Goal: Navigation & Orientation: Find specific page/section

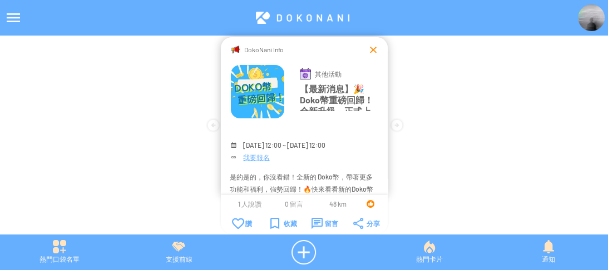
click at [374, 50] on div at bounding box center [373, 49] width 11 height 11
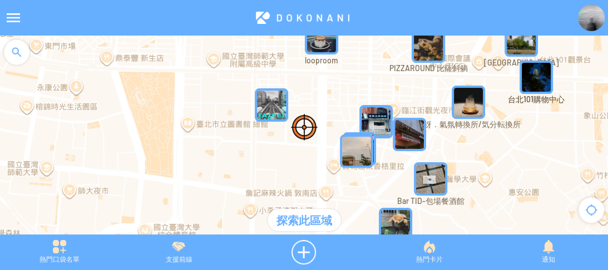
click at [13, 18] on div at bounding box center [13, 17] width 27 height 27
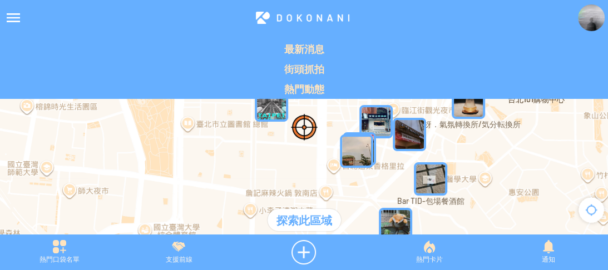
click at [223, 166] on div at bounding box center [304, 141] width 608 height 210
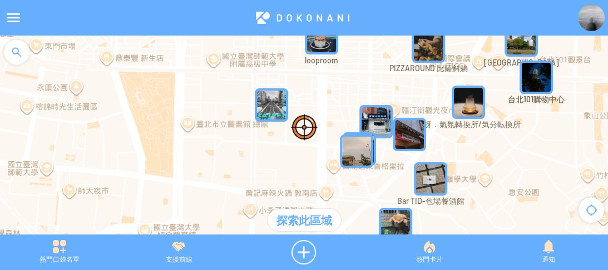
click at [33, 58] on div at bounding box center [304, 141] width 608 height 210
click at [14, 55] on div at bounding box center [16, 52] width 33 height 33
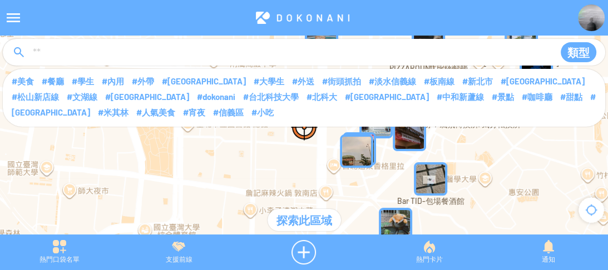
click at [73, 48] on input at bounding box center [289, 52] width 514 height 21
type input "****"
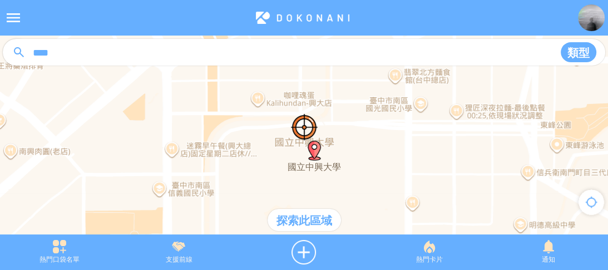
click at [310, 223] on div "探索此區域" at bounding box center [304, 220] width 73 height 22
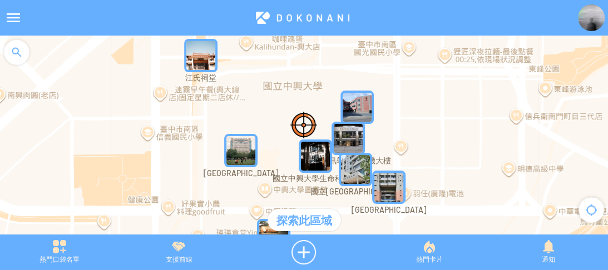
drag, startPoint x: 343, startPoint y: 122, endPoint x: 335, endPoint y: 78, distance: 44.6
click at [335, 78] on div at bounding box center [304, 141] width 608 height 210
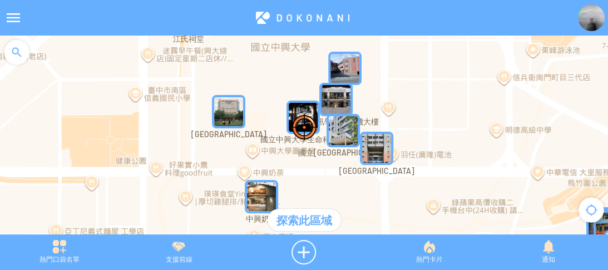
drag, startPoint x: 389, startPoint y: 127, endPoint x: 383, endPoint y: 110, distance: 18.1
click at [383, 110] on div at bounding box center [304, 141] width 608 height 210
click at [376, 150] on img "kaqSsnbJfHFMapIcon" at bounding box center [376, 148] width 33 height 33
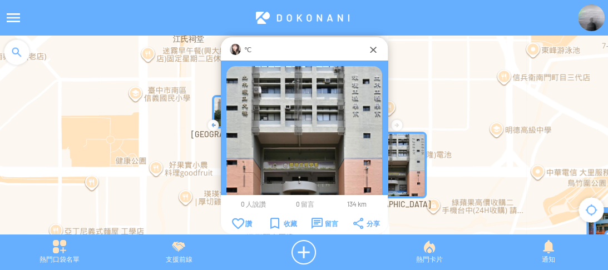
click at [236, 50] on img at bounding box center [235, 49] width 11 height 11
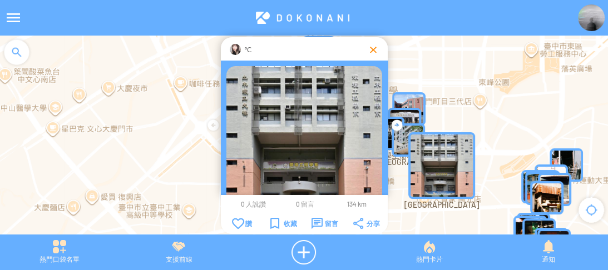
click at [372, 50] on div at bounding box center [373, 49] width 11 height 11
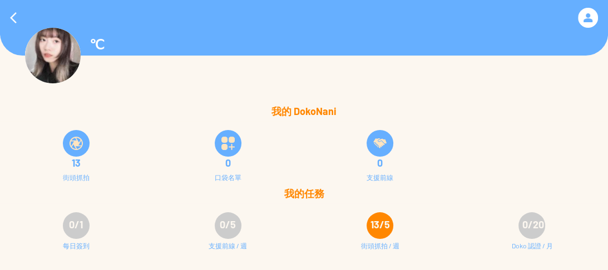
click at [82, 142] on img at bounding box center [76, 143] width 13 height 13
click at [378, 231] on div "13/5" at bounding box center [380, 225] width 27 height 27
click at [71, 143] on img at bounding box center [76, 143] width 13 height 13
click at [585, 18] on div at bounding box center [588, 18] width 20 height 20
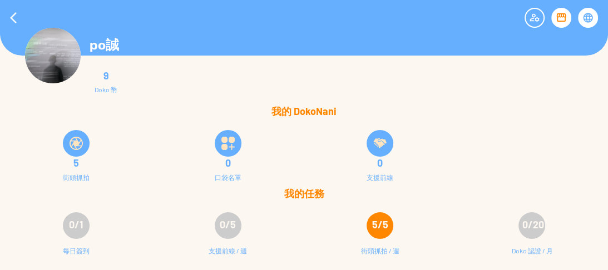
click at [67, 227] on div "0/1" at bounding box center [76, 225] width 27 height 27
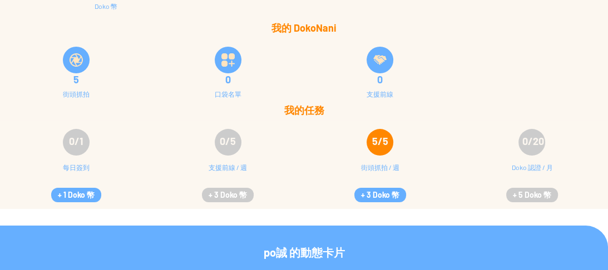
scroll to position [89, 0]
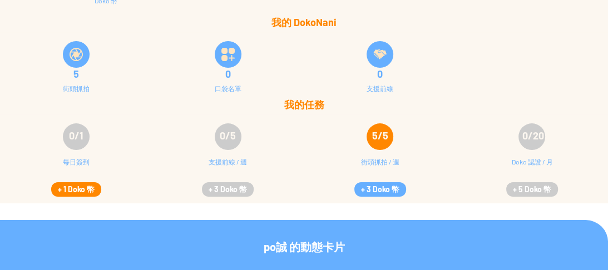
click at [78, 187] on button "+ 1 Doko 幣" at bounding box center [76, 189] width 50 height 14
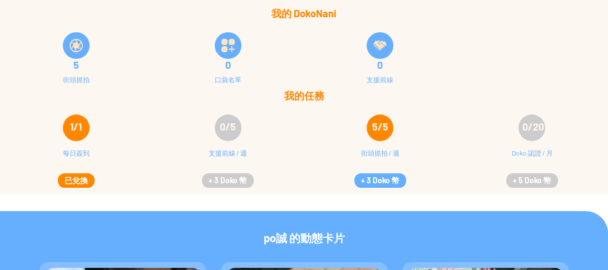
scroll to position [0, 0]
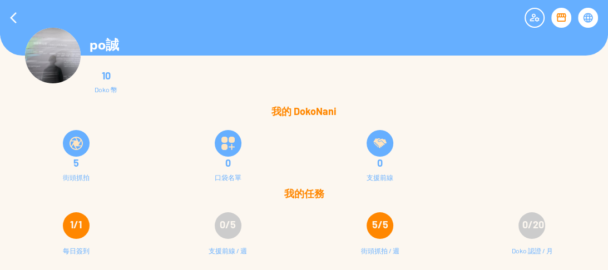
click at [48, 45] on img at bounding box center [53, 56] width 56 height 56
click at [9, 16] on div at bounding box center [13, 17] width 27 height 27
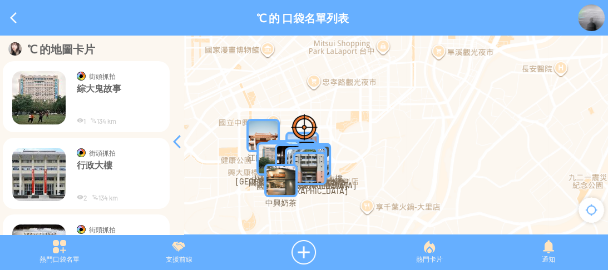
click at [19, 88] on img at bounding box center [38, 97] width 53 height 53
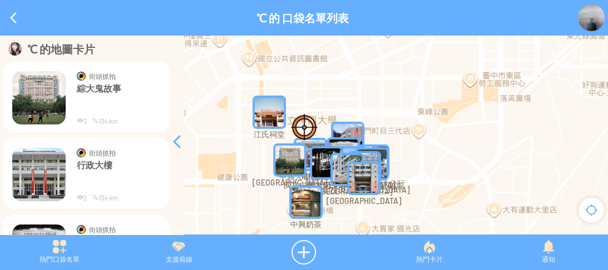
click at [176, 140] on div at bounding box center [176, 141] width 13 height 13
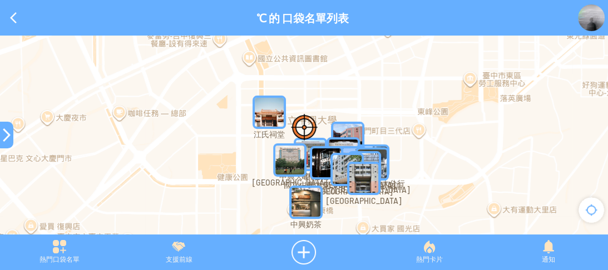
click at [3, 143] on div at bounding box center [6, 135] width 13 height 27
click at [2, 136] on div at bounding box center [6, 134] width 13 height 13
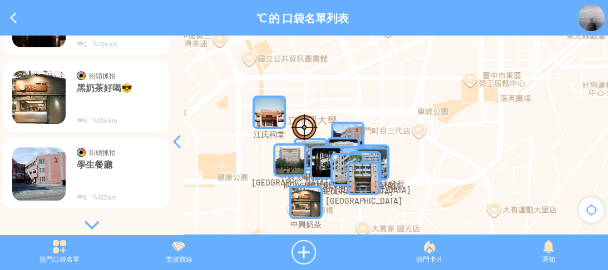
scroll to position [775, 0]
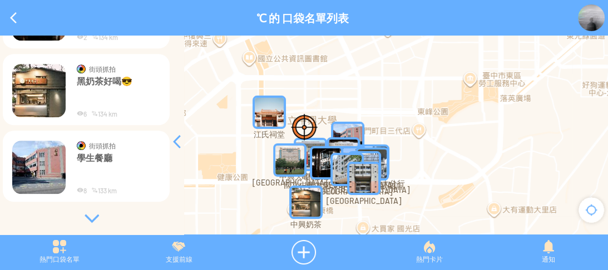
click at [91, 216] on div at bounding box center [91, 218] width 167 height 11
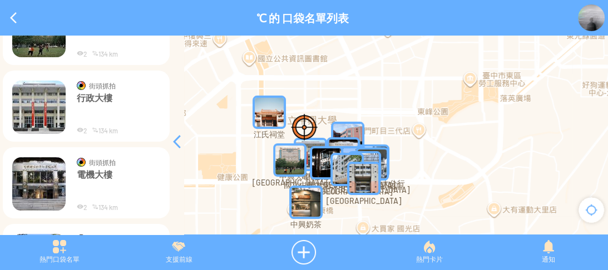
scroll to position [0, 0]
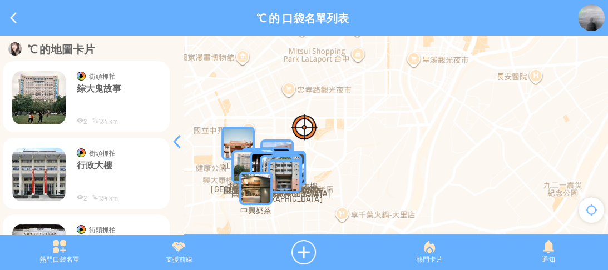
click at [22, 47] on div "℃ 的地圖卡片 **" at bounding box center [86, 48] width 167 height 13
click at [267, 16] on p "℃ 的 口袋名單列表" at bounding box center [302, 17] width 92 height 13
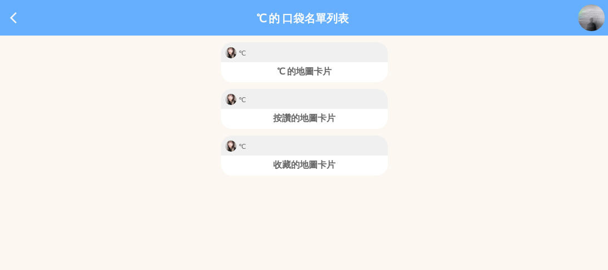
click at [306, 51] on div "℃" at bounding box center [304, 52] width 167 height 20
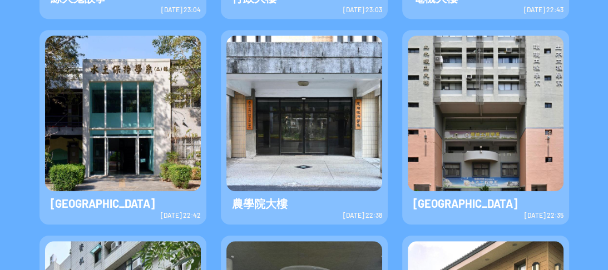
scroll to position [534, 0]
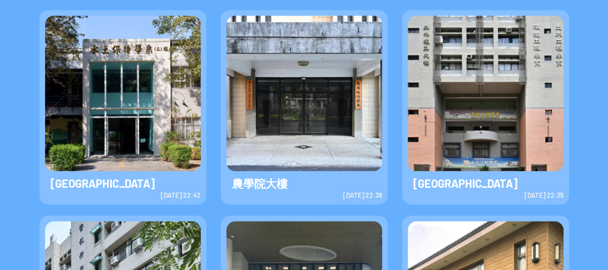
click at [486, 102] on img at bounding box center [486, 94] width 156 height 156
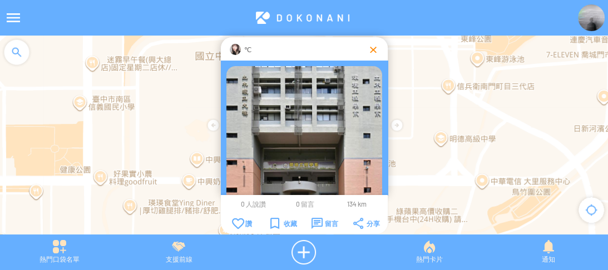
click at [368, 50] on div at bounding box center [373, 49] width 11 height 11
